Goal: Task Accomplishment & Management: Use online tool/utility

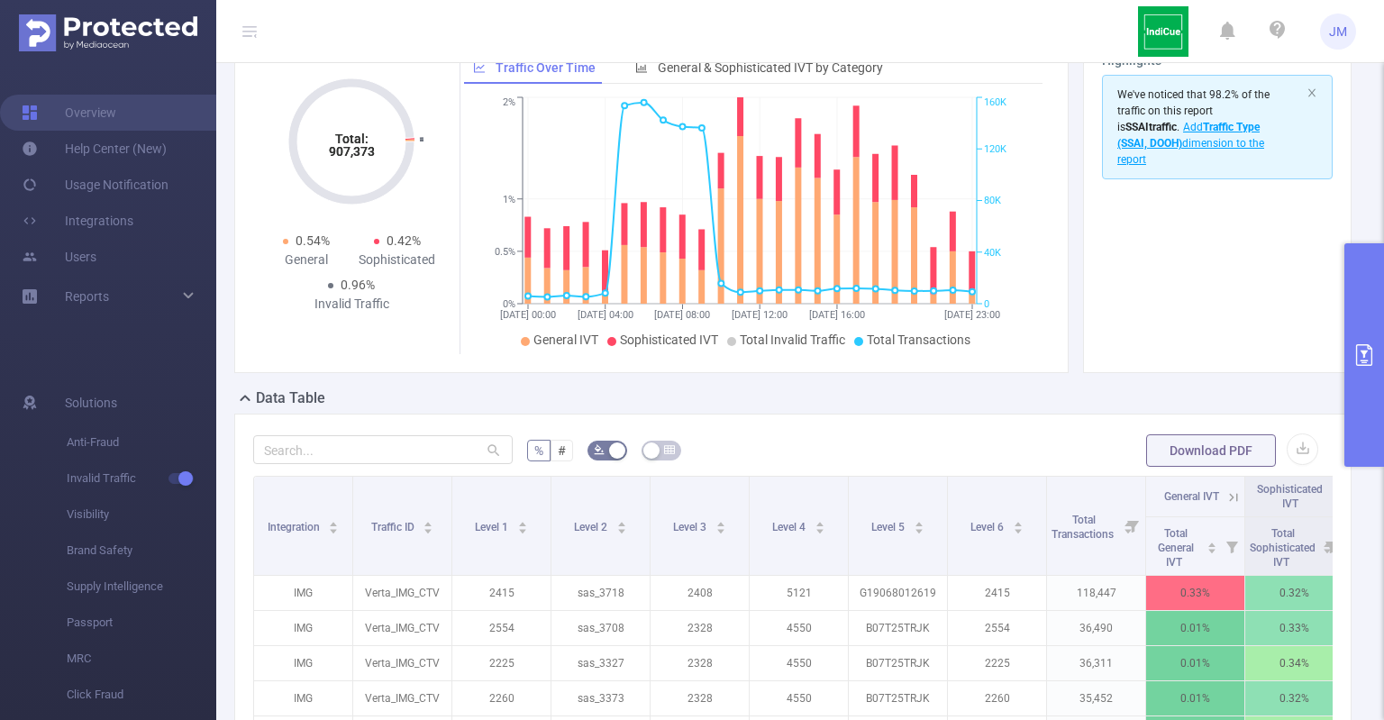
scroll to position [121, 0]
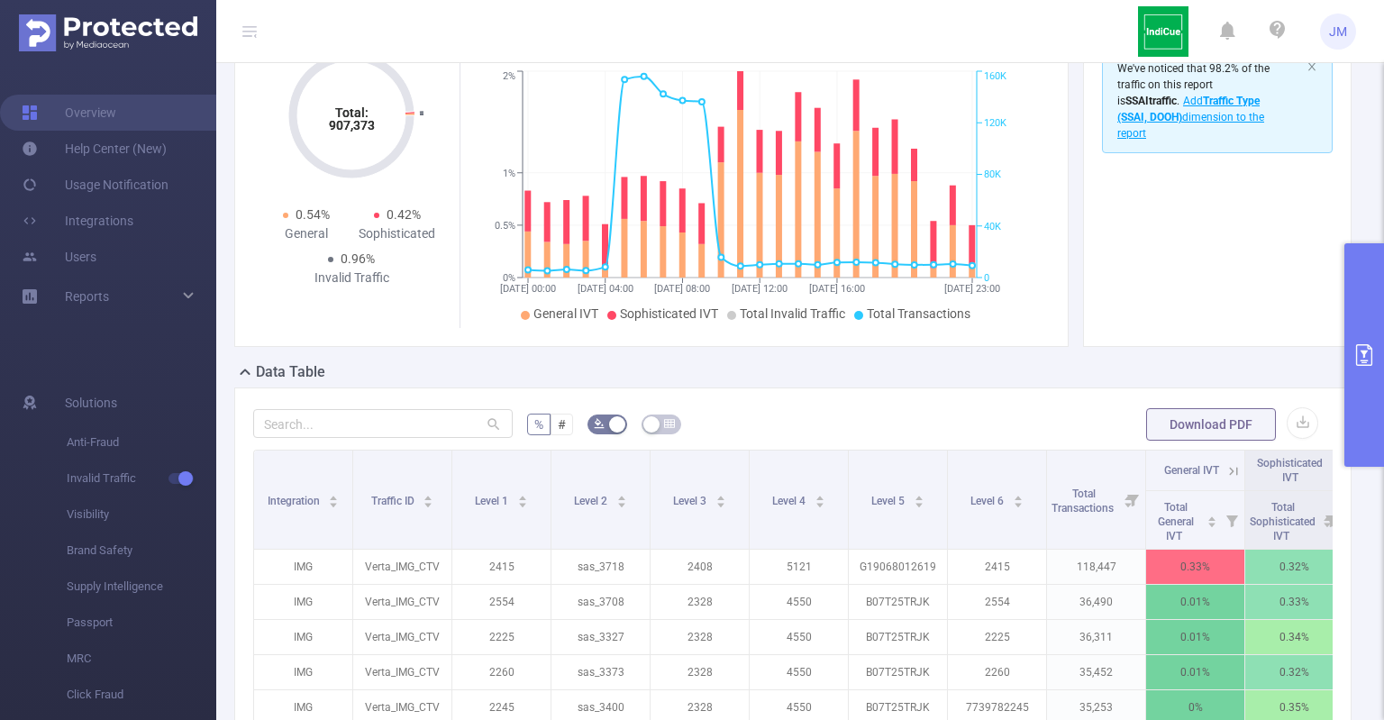
click at [1363, 352] on icon "primary" at bounding box center [1364, 355] width 16 height 22
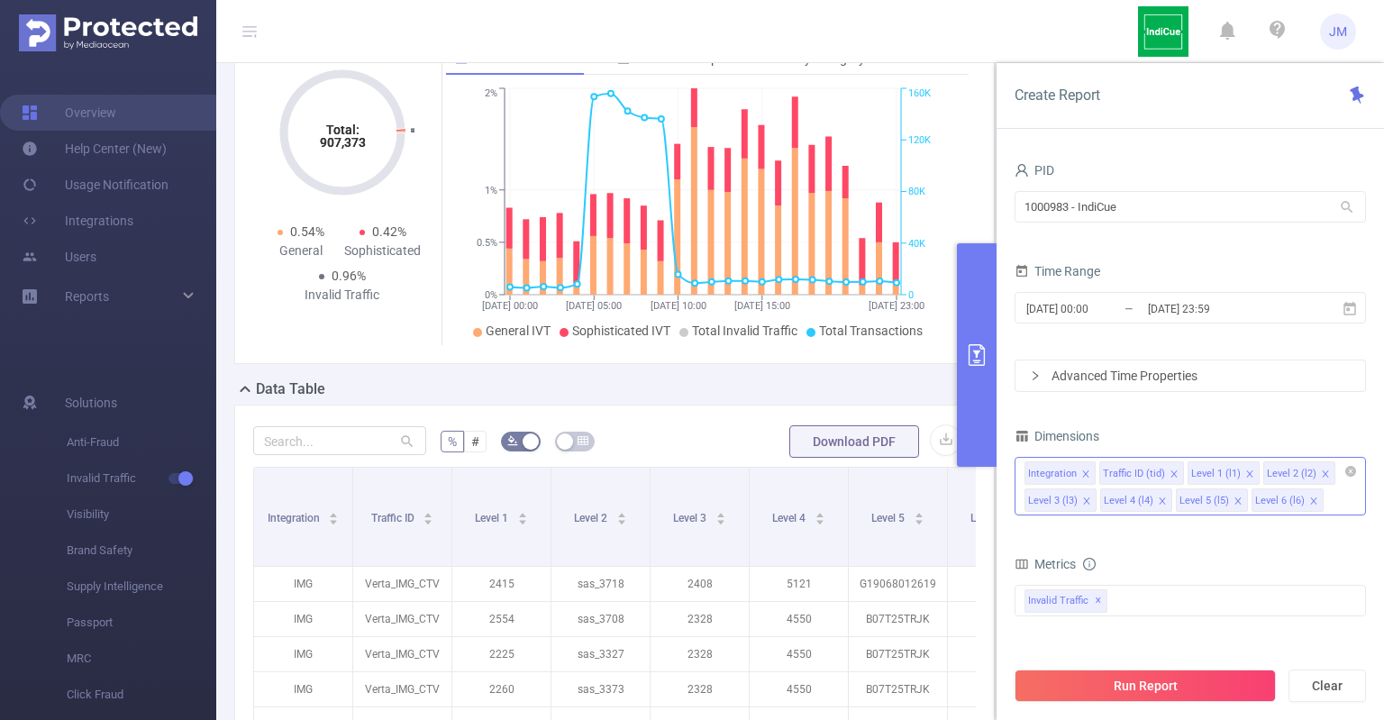
click at [1234, 498] on icon "icon: close" at bounding box center [1238, 501] width 9 height 9
click at [1143, 691] on button "Run Report" at bounding box center [1145, 686] width 261 height 32
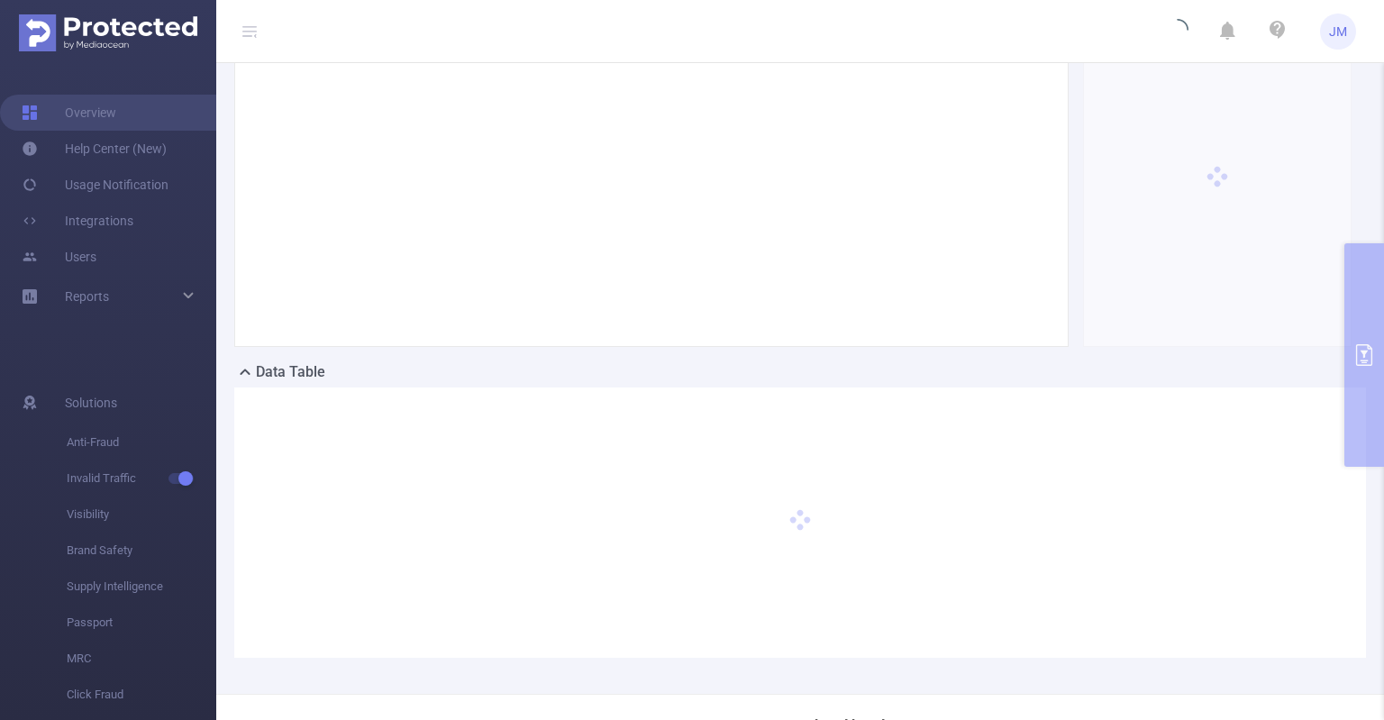
scroll to position [479, 0]
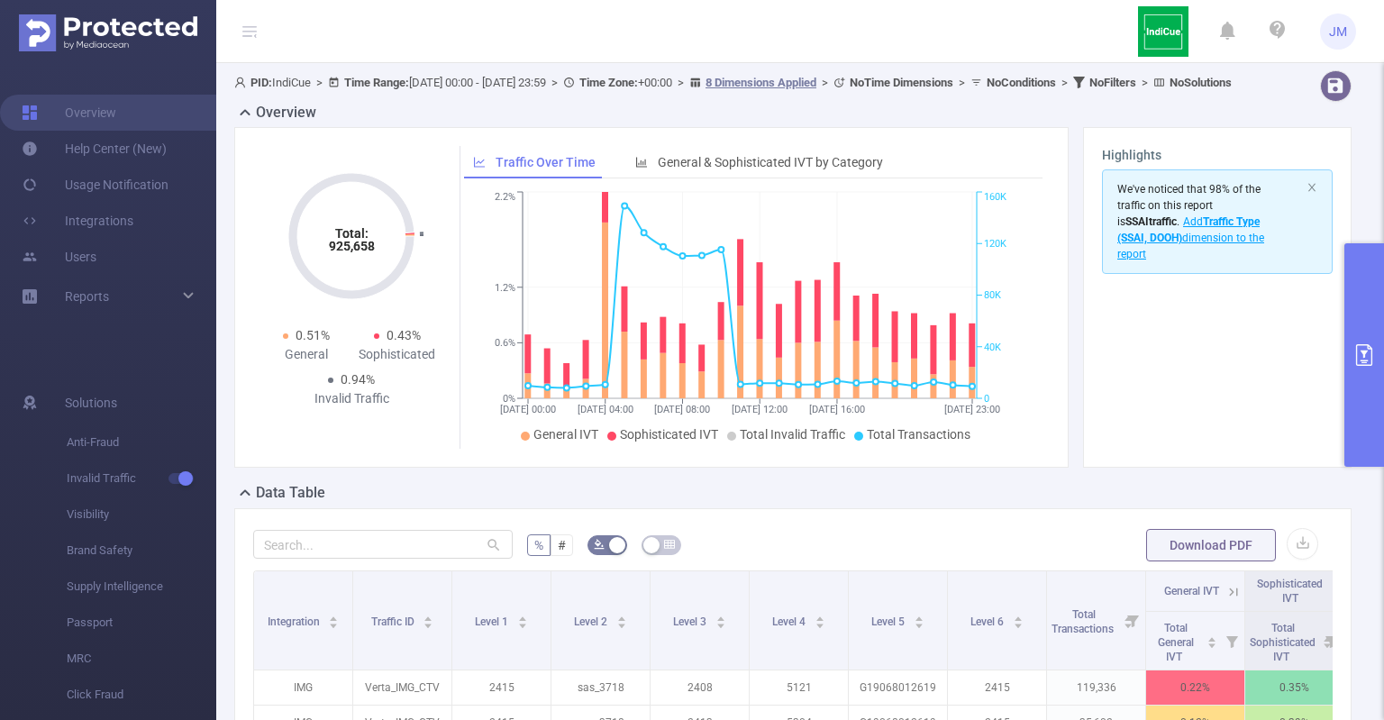
scroll to position [0, 127]
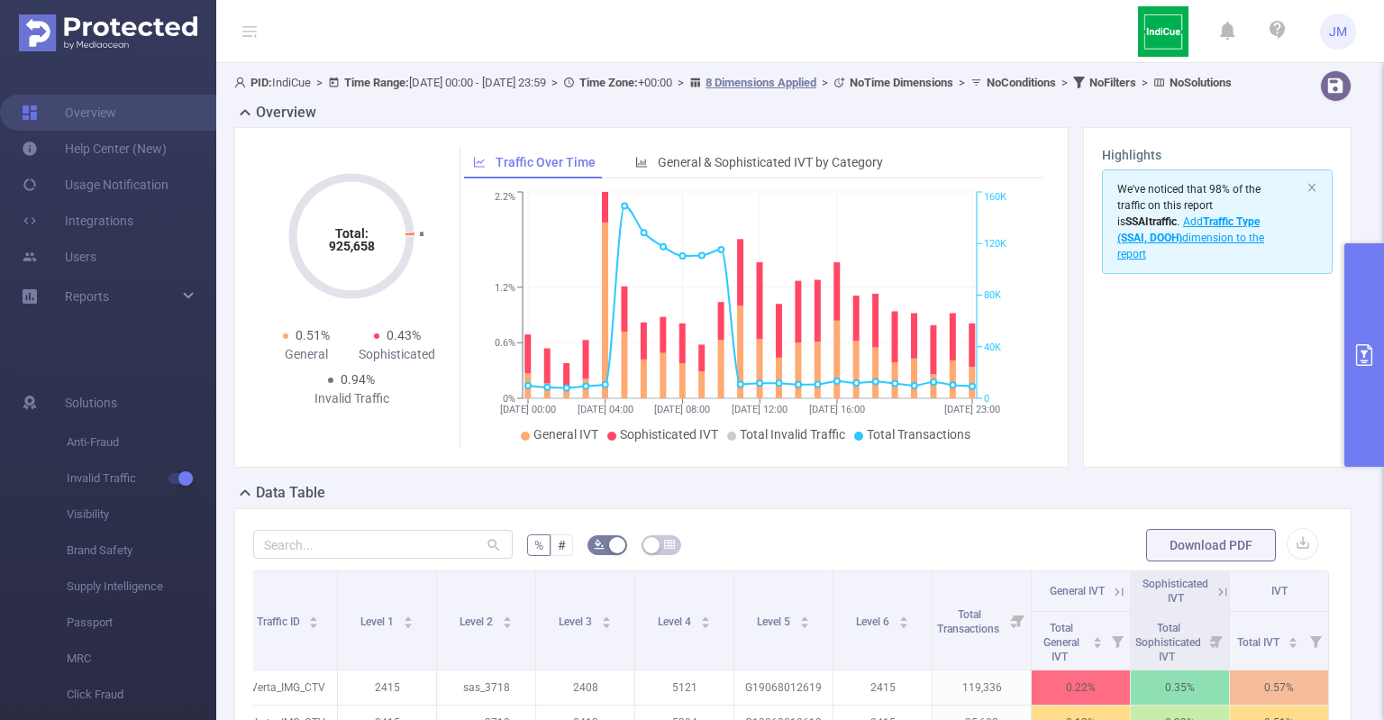
click at [1375, 289] on button "primary" at bounding box center [1365, 355] width 40 height 224
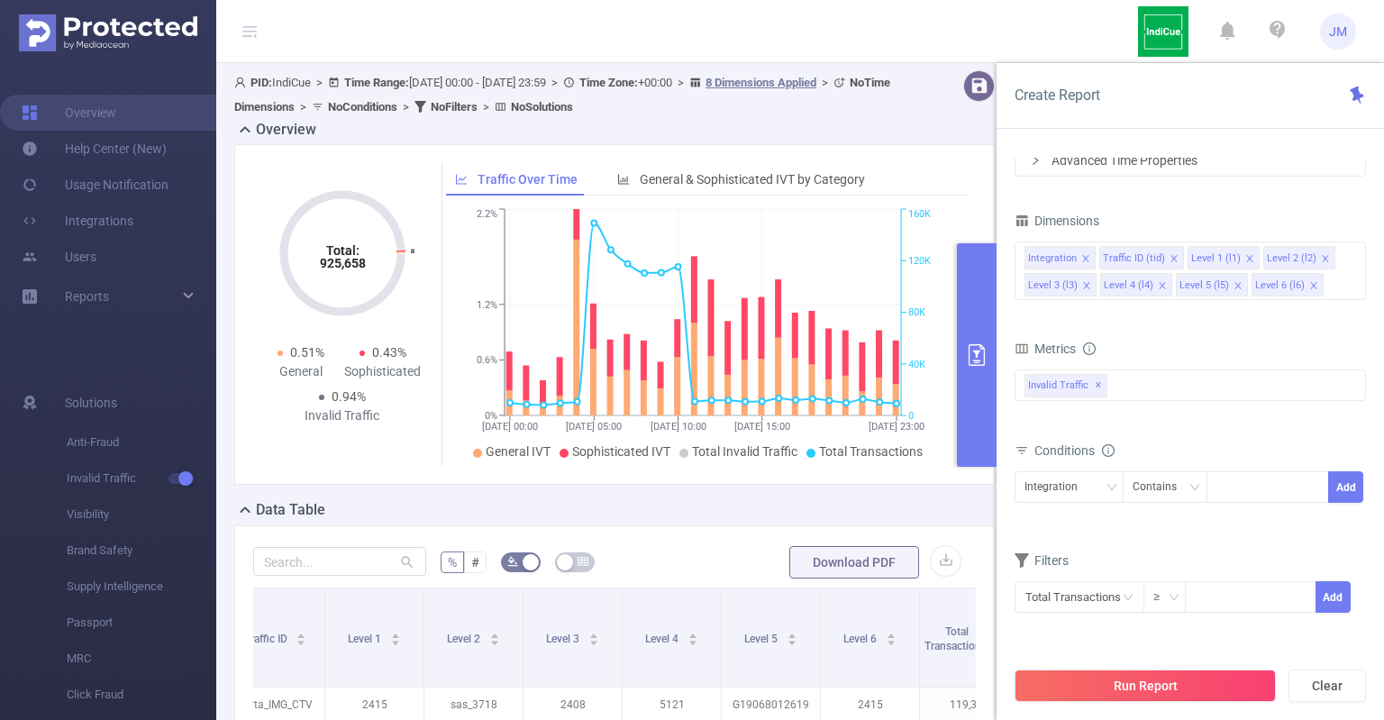
click at [963, 151] on div "Total: 925,658 Total: 925,658 0.51% General 0.43% Sophisticated 0.94% Invalid T…" at bounding box center [614, 314] width 761 height 341
click at [991, 34] on header "JM" at bounding box center [692, 31] width 1384 height 63
click at [970, 205] on div "Total: 925,658 Total: 925,658 0.51% General 0.43% Sophisticated 0.94% Invalid T…" at bounding box center [614, 314] width 761 height 341
click at [983, 282] on button "primary" at bounding box center [977, 355] width 40 height 224
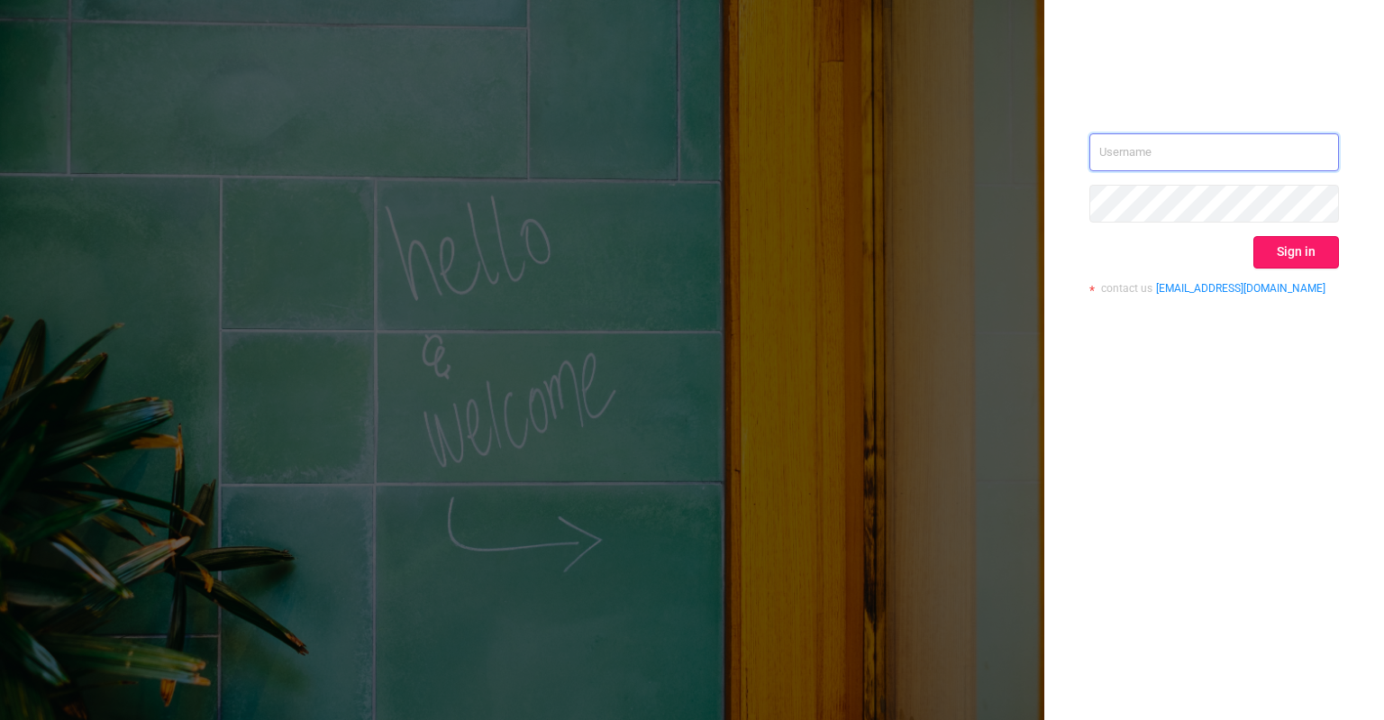
type input "[PERSON_NAME][EMAIL_ADDRESS][DOMAIN_NAME]"
click at [1280, 255] on button "Sign in" at bounding box center [1297, 252] width 86 height 32
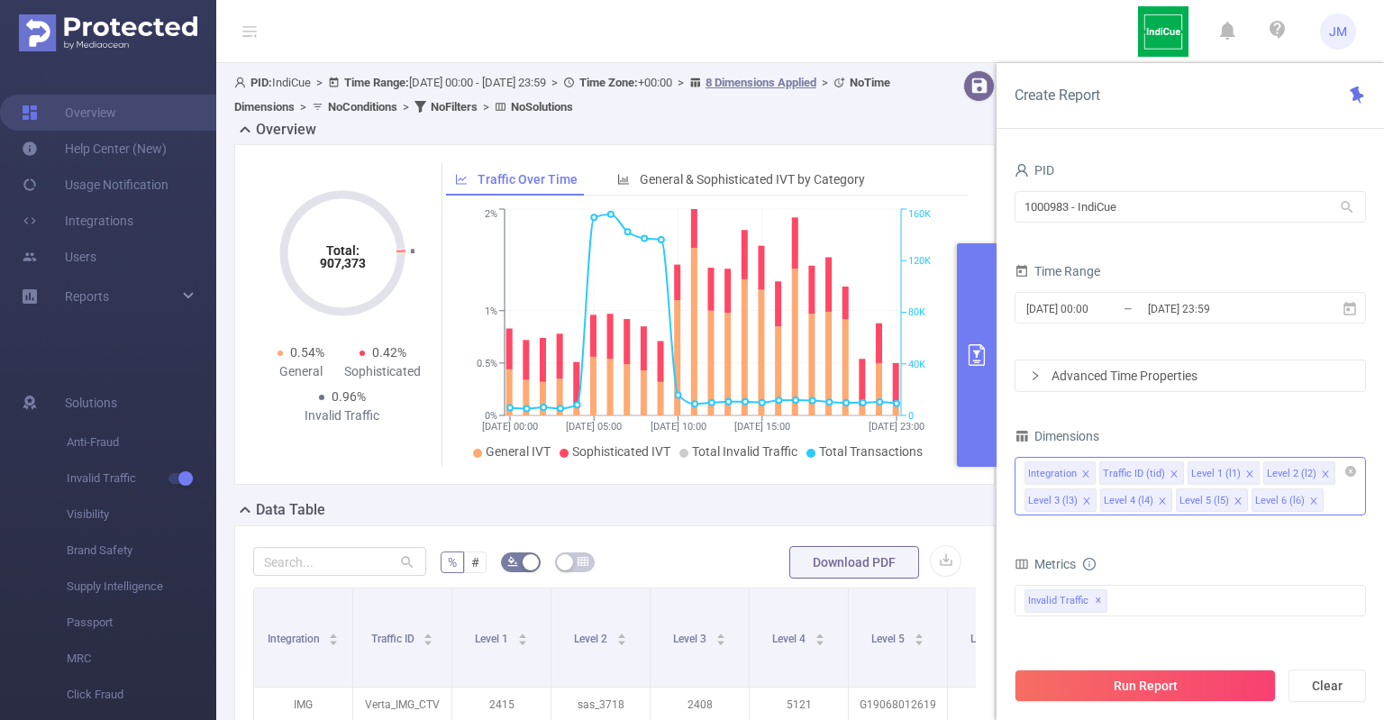
click at [1234, 498] on icon "icon: close" at bounding box center [1238, 501] width 9 height 9
click at [1157, 684] on button "Run Report" at bounding box center [1145, 686] width 261 height 32
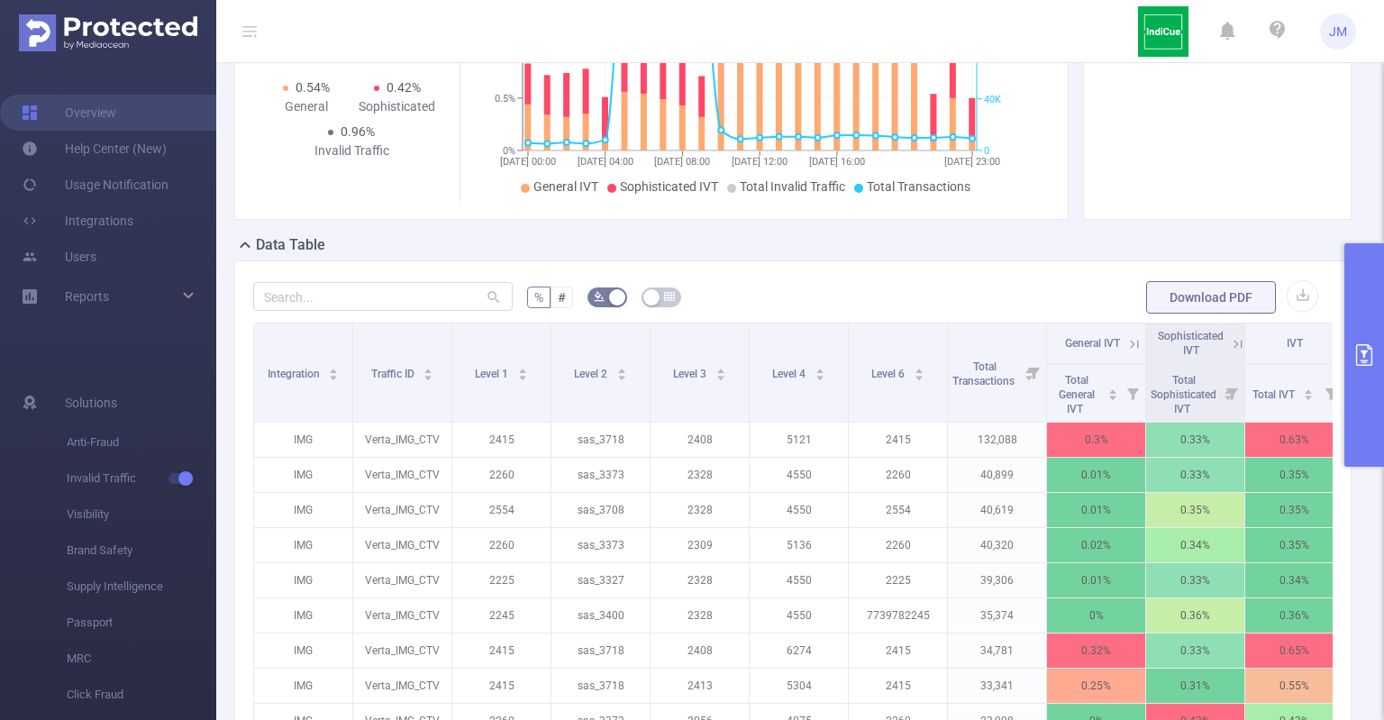
scroll to position [102, 0]
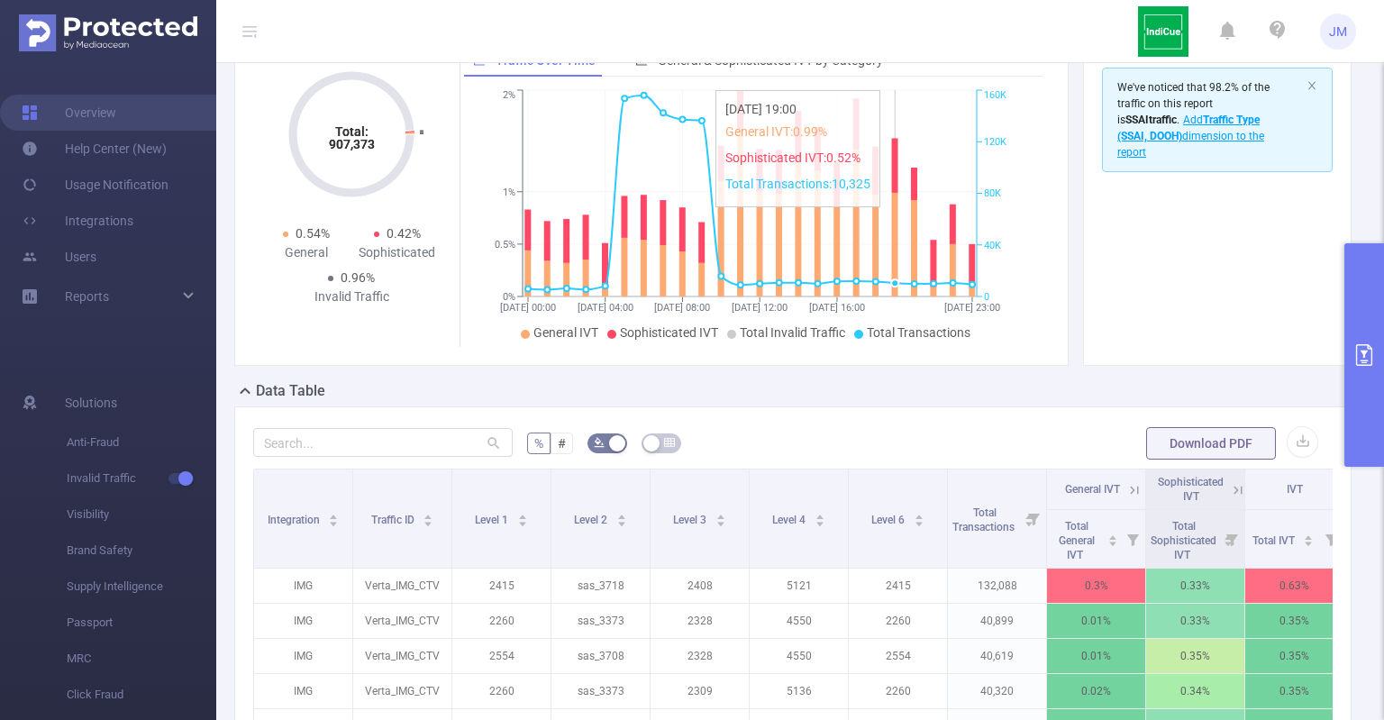
drag, startPoint x: 888, startPoint y: 199, endPoint x: 596, endPoint y: 125, distance: 301.2
click at [596, 125] on icon "14/09 00:00 14/09 04:00 14/09 08:00 14/09 12:00 14/09 16:00 14/09 23:00 0% 0.5%…" at bounding box center [749, 216] width 571 height 261
